Goal: Information Seeking & Learning: Find specific fact

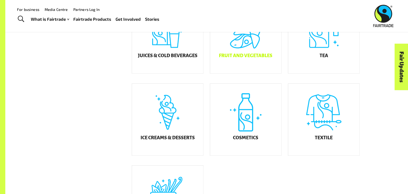
scroll to position [257, 0]
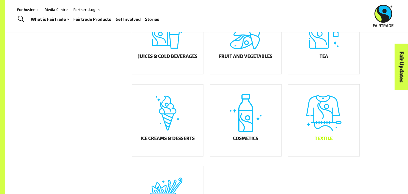
click at [325, 122] on div "Textile" at bounding box center [323, 120] width 71 height 72
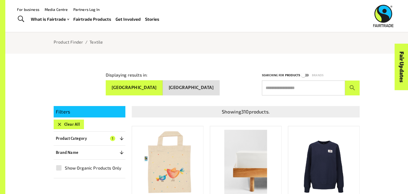
scroll to position [45, 0]
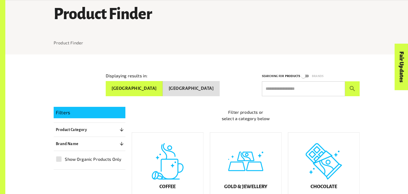
scroll to position [257, 0]
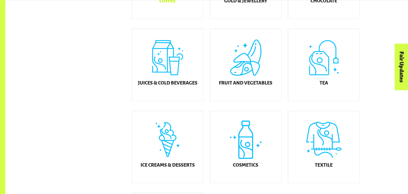
scroll to position [234, 0]
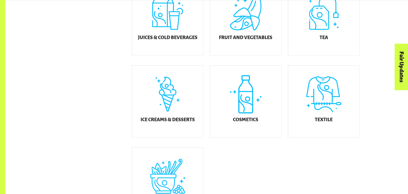
scroll to position [276, 0]
click at [231, 88] on div "Cosmetics" at bounding box center [245, 101] width 71 height 72
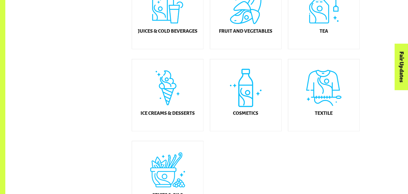
scroll to position [285, 0]
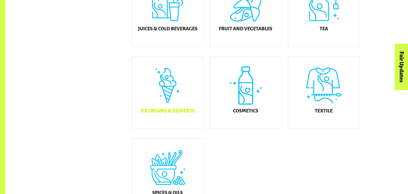
click at [164, 93] on div "Ice Creams & Desserts" at bounding box center [167, 93] width 71 height 72
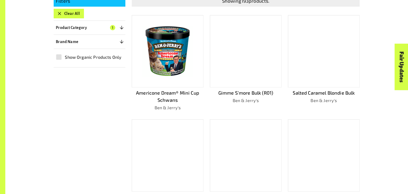
scroll to position [157, 0]
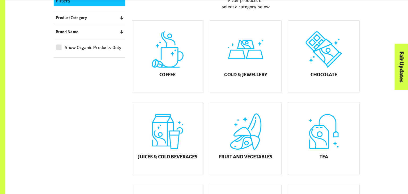
scroll to position [285, 0]
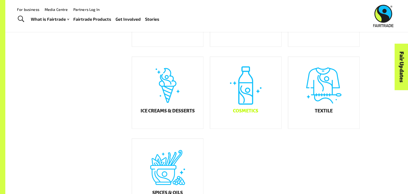
click at [246, 94] on div "Cosmetics" at bounding box center [245, 93] width 71 height 72
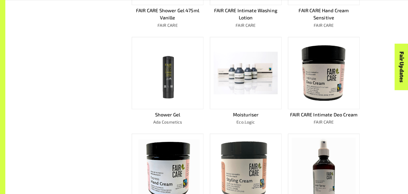
scroll to position [406, 0]
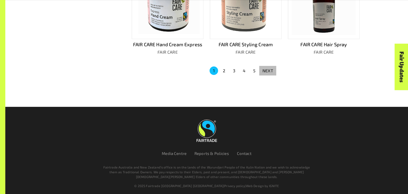
click at [269, 67] on p "NEXT" at bounding box center [267, 70] width 11 height 6
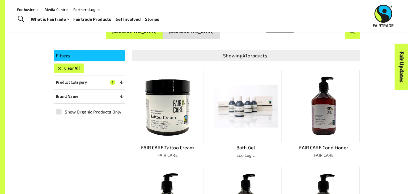
scroll to position [101, 0]
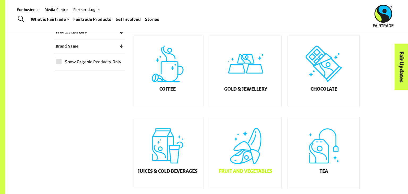
scroll to position [142, 0]
click at [162, 145] on div "Juices & Cold Beverages" at bounding box center [167, 153] width 71 height 72
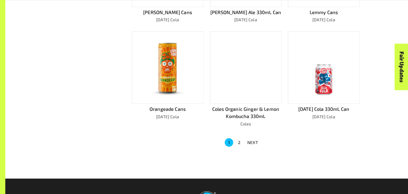
scroll to position [342, 0]
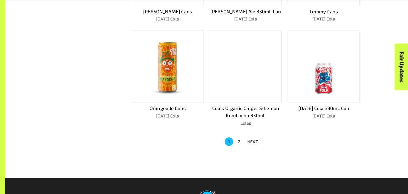
click at [255, 145] on p "NEXT" at bounding box center [252, 141] width 11 height 6
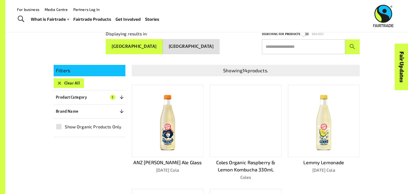
scroll to position [87, 0]
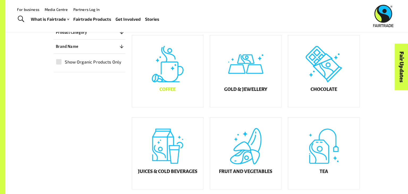
scroll to position [142, 0]
click at [254, 84] on div "Gold & Jewellery" at bounding box center [245, 71] width 71 height 72
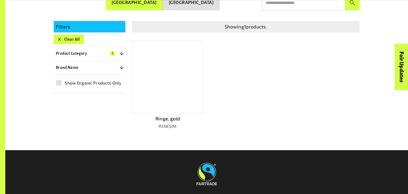
scroll to position [132, 0]
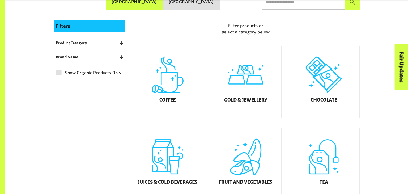
scroll to position [142, 0]
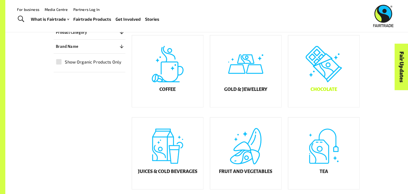
click at [315, 86] on div "Chocolate" at bounding box center [323, 71] width 71 height 72
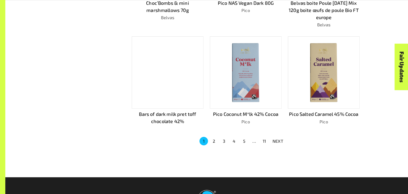
scroll to position [421, 0]
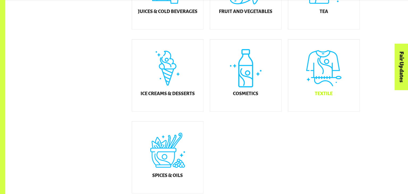
scroll to position [304, 0]
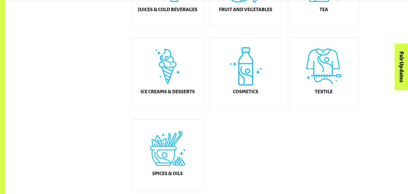
click at [274, 135] on div "Filter products or select a category below Coffee Gold & Jewellery Chocolate Ju…" at bounding box center [242, 15] width 234 height 353
click at [185, 79] on div "Ice Creams & Desserts" at bounding box center [167, 74] width 71 height 72
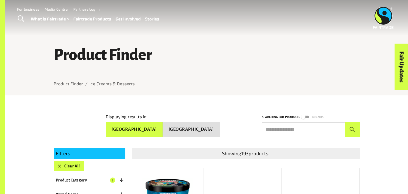
scroll to position [4, 0]
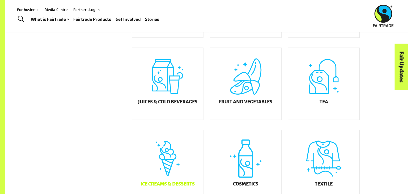
scroll to position [210, 0]
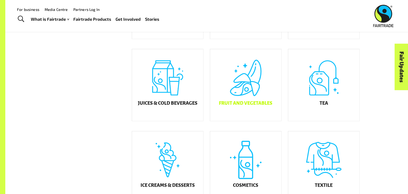
click at [241, 98] on div "Fruit and Vegetables" at bounding box center [245, 85] width 71 height 72
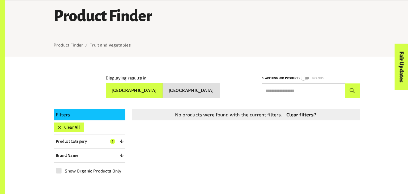
scroll to position [38, 0]
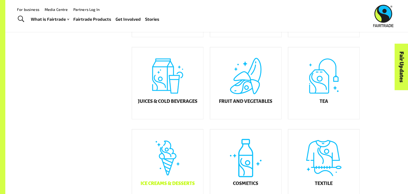
scroll to position [212, 0]
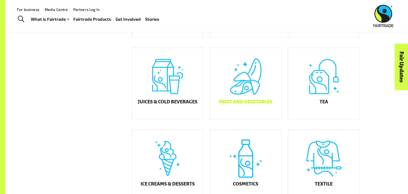
click at [228, 95] on div "Fruit and Vegetables" at bounding box center [245, 84] width 71 height 72
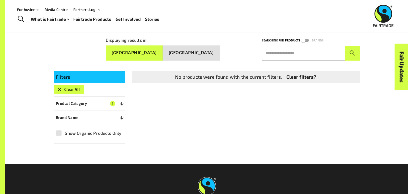
scroll to position [63, 0]
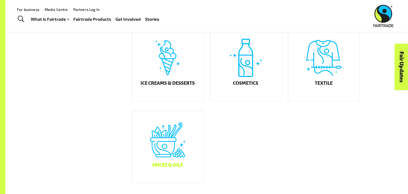
scroll to position [312, 0]
click at [248, 62] on div "Cosmetics" at bounding box center [245, 65] width 71 height 72
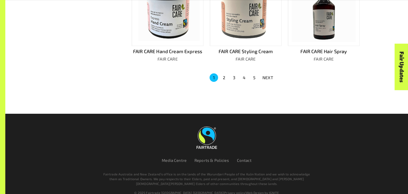
scroll to position [406, 0]
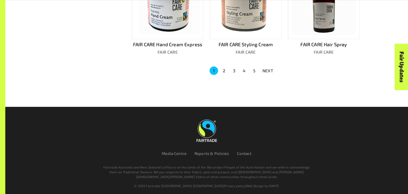
click at [231, 68] on button "3" at bounding box center [234, 70] width 8 height 8
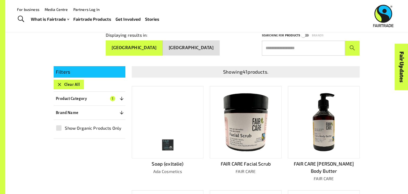
scroll to position [398, 0]
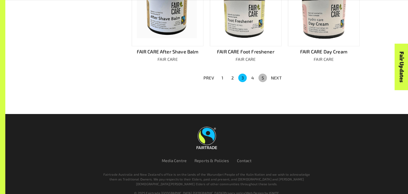
click at [262, 74] on button "5" at bounding box center [262, 78] width 8 height 8
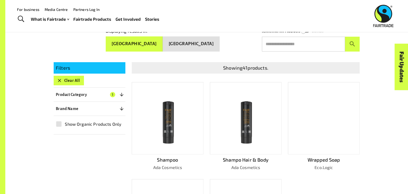
scroll to position [87, 0]
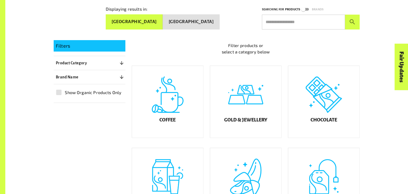
scroll to position [114, 0]
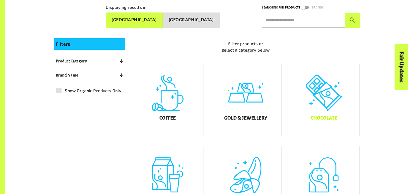
click at [309, 103] on div "Chocolate" at bounding box center [323, 100] width 71 height 72
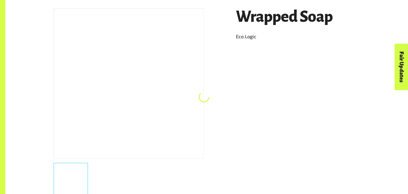
scroll to position [100, 0]
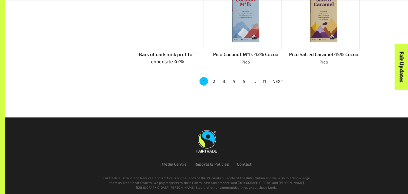
scroll to position [415, 0]
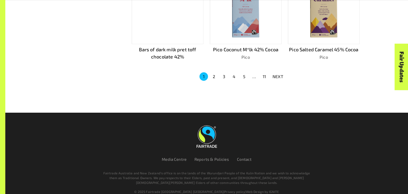
click at [214, 74] on button "2" at bounding box center [213, 76] width 8 height 8
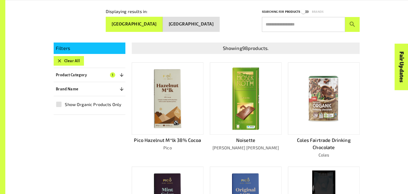
scroll to position [427, 0]
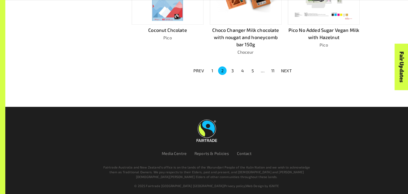
click at [235, 67] on button "3" at bounding box center [232, 70] width 8 height 8
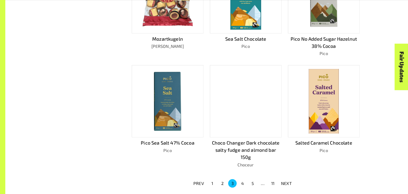
scroll to position [325, 0]
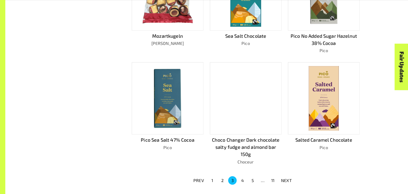
click at [243, 178] on button "4" at bounding box center [242, 180] width 8 height 8
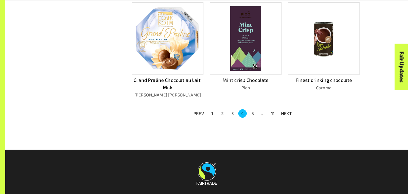
scroll to position [382, 0]
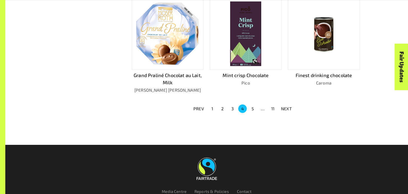
click at [250, 105] on button "5" at bounding box center [252, 108] width 8 height 8
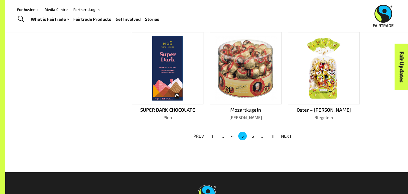
scroll to position [413, 0]
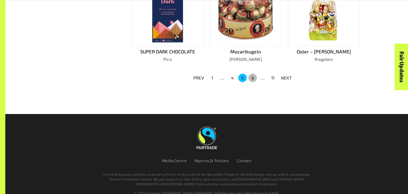
click at [254, 74] on button "6" at bounding box center [252, 78] width 8 height 8
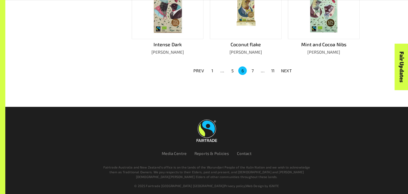
click at [253, 66] on button "7" at bounding box center [252, 70] width 8 height 8
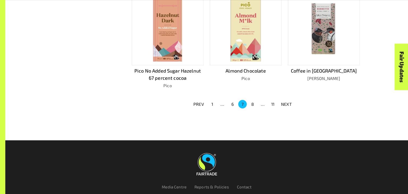
scroll to position [389, 0]
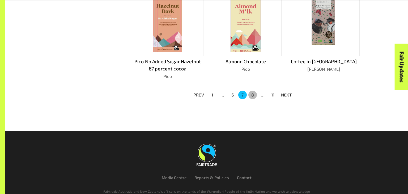
click at [249, 90] on button "8" at bounding box center [252, 94] width 8 height 8
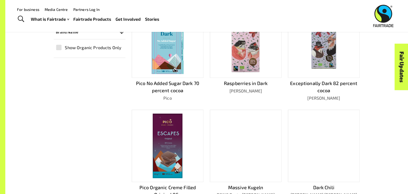
scroll to position [413, 0]
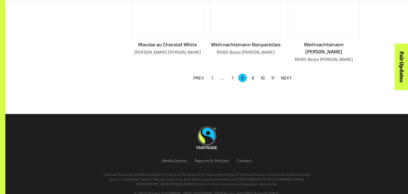
click at [212, 74] on button "1" at bounding box center [212, 78] width 8 height 8
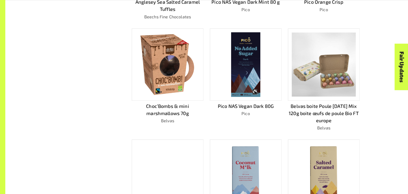
scroll to position [247, 0]
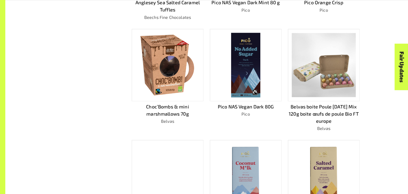
click at [151, 107] on p "Choc’Bombs & mini marshmallows 70g" at bounding box center [168, 110] width 72 height 14
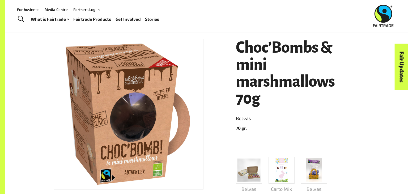
scroll to position [82, 0]
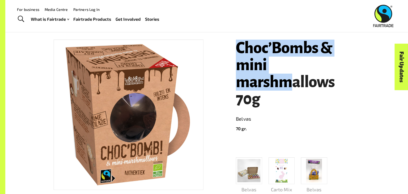
drag, startPoint x: 234, startPoint y: 45, endPoint x: 294, endPoint y: 82, distance: 71.0
click at [294, 82] on div "Choc’Bombs & mini marshmallows 70g Belvas 70 gr. Belvas boite Poule [DATE] Mix …" at bounding box center [294, 138] width 130 height 211
drag, startPoint x: 333, startPoint y: 86, endPoint x: 223, endPoint y: 38, distance: 120.3
click at [223, 38] on div "Choc’Bombs & mini marshmallows 70g Belvas 70 gr. Belvas boite Poule [DATE] Mix …" at bounding box center [203, 191] width 312 height 329
copy h1 "Choc’Bombs & mini marshmallows"
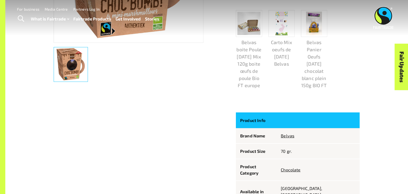
scroll to position [0, 0]
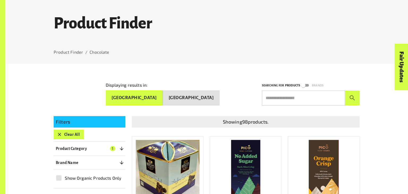
scroll to position [138, 0]
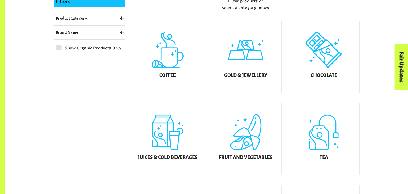
scroll to position [156, 0]
click at [324, 67] on div "Chocolate" at bounding box center [323, 57] width 71 height 72
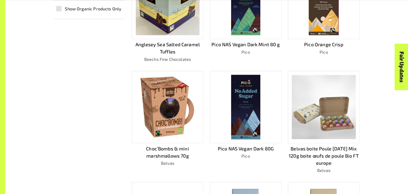
scroll to position [206, 0]
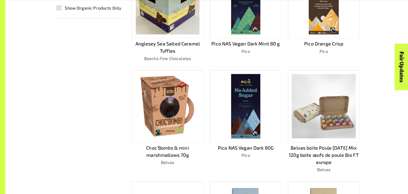
click at [150, 145] on p "Choc’Bombs & mini marshmallows 70g" at bounding box center [168, 151] width 72 height 14
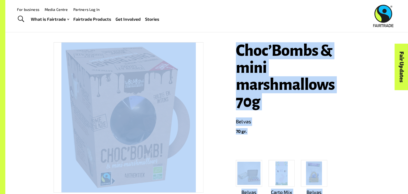
scroll to position [74, 0]
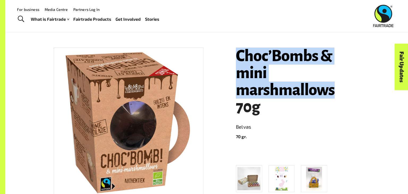
drag, startPoint x: 235, startPoint y: 54, endPoint x: 345, endPoint y: 90, distance: 115.5
click at [345, 90] on div "Choc’Bombs & mini marshmallows 70g Belvas 70 gr. Belvas boite Poule [DATE] Mix …" at bounding box center [294, 146] width 130 height 211
copy h1 "Choc’Bombs & mini marshmallows"
